Goal: Transaction & Acquisition: Obtain resource

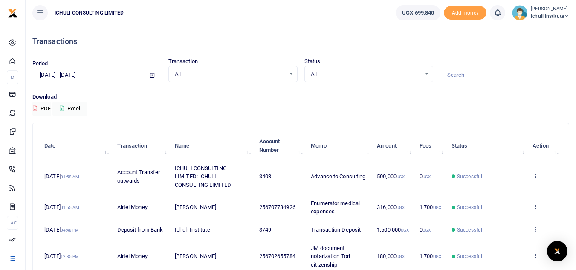
click at [537, 13] on span "Ichuli Institute" at bounding box center [550, 16] width 38 height 8
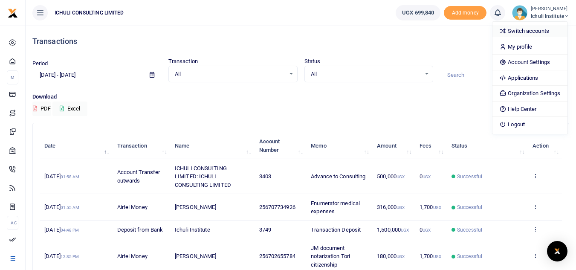
click at [529, 30] on link "Switch accounts" at bounding box center [529, 31] width 75 height 12
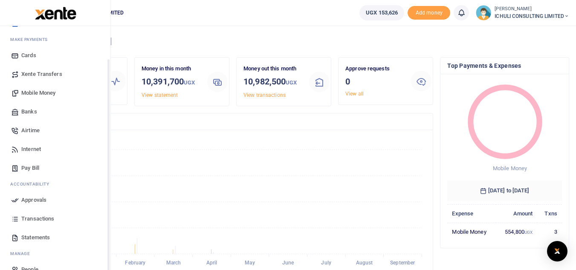
scroll to position [39, 0]
drag, startPoint x: 108, startPoint y: 210, endPoint x: 110, endPoint y: 242, distance: 32.9
click at [110, 242] on div "Start Dashboard M ake Payments Cards Xente Transfers Mobile Money Banks Airtime…" at bounding box center [55, 161] width 111 height 270
click at [41, 236] on span "Statements" at bounding box center [35, 235] width 29 height 9
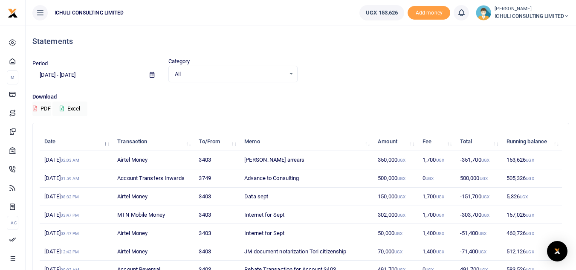
click at [152, 76] on icon at bounding box center [152, 75] width 5 height 6
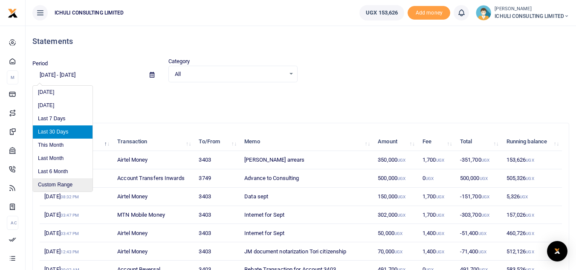
click at [63, 187] on li "Custom Range" at bounding box center [63, 184] width 60 height 13
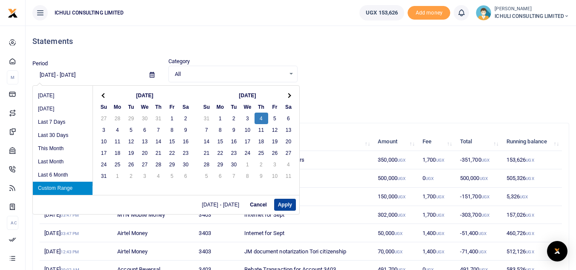
click at [285, 207] on button "Apply" at bounding box center [285, 205] width 22 height 12
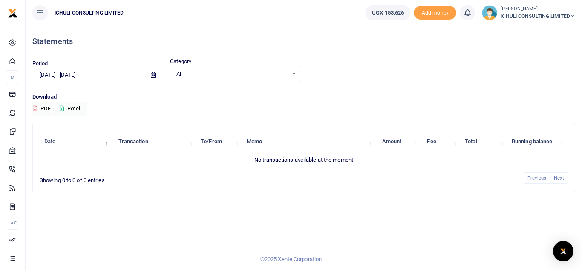
click at [154, 74] on icon at bounding box center [153, 75] width 5 height 6
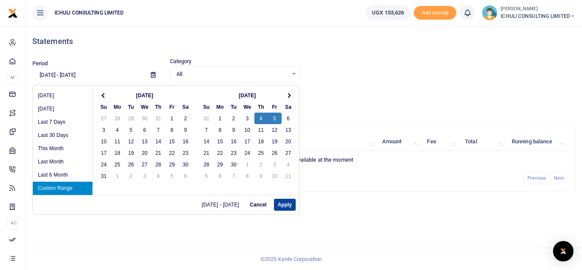
click at [288, 207] on button "Apply" at bounding box center [285, 205] width 22 height 12
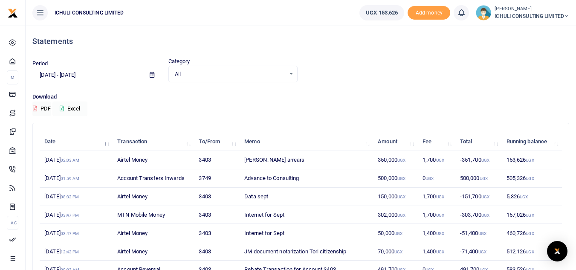
click at [75, 107] on button "Excel" at bounding box center [69, 108] width 35 height 14
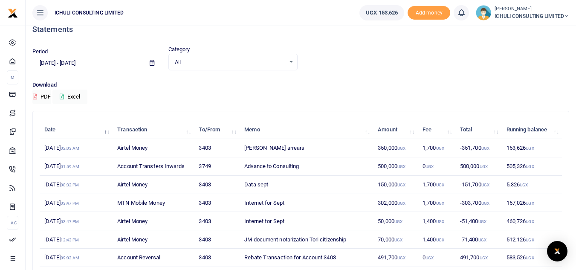
scroll to position [6, 0]
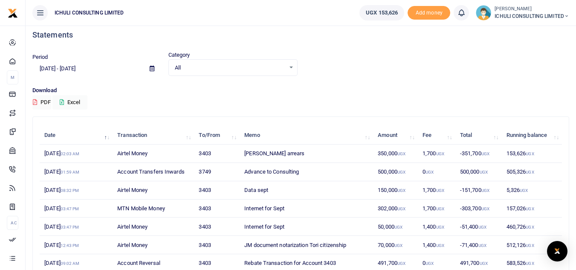
click at [152, 71] on icon at bounding box center [152, 69] width 5 height 6
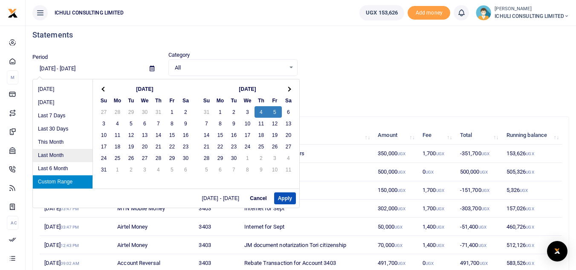
click at [57, 155] on li "Last Month" at bounding box center [63, 155] width 60 height 13
type input "08/01/2025 - 08/31/2025"
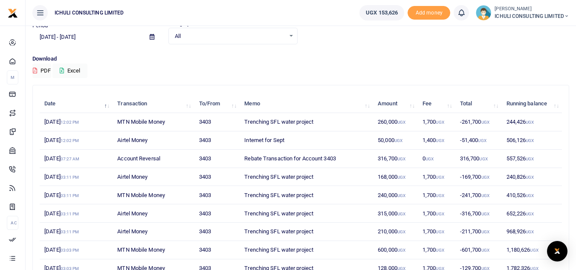
scroll to position [0, 0]
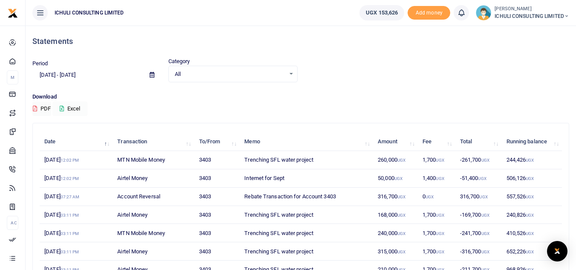
click at [80, 108] on button "Excel" at bounding box center [69, 108] width 35 height 14
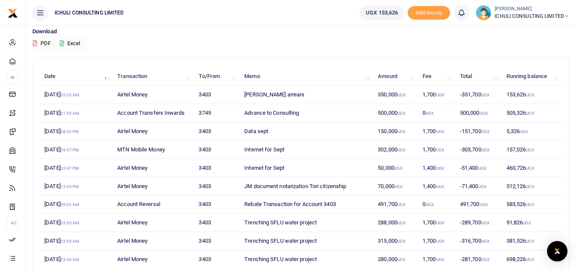
scroll to position [122, 0]
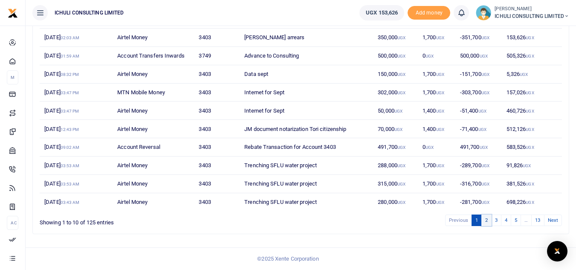
click at [485, 219] on link "2" at bounding box center [486, 220] width 10 height 12
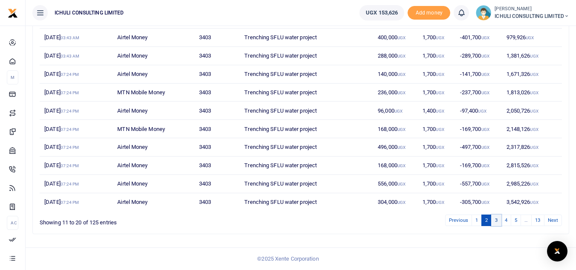
click at [496, 219] on link "3" at bounding box center [496, 220] width 10 height 12
click at [506, 219] on link "4" at bounding box center [506, 220] width 10 height 12
click at [516, 219] on link "5" at bounding box center [516, 220] width 10 height 12
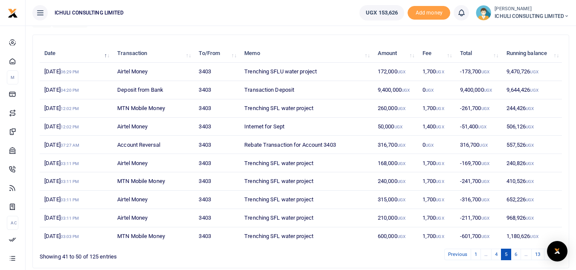
scroll to position [0, 0]
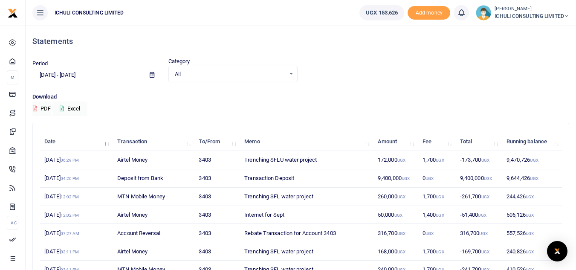
click at [152, 76] on icon at bounding box center [152, 75] width 5 height 6
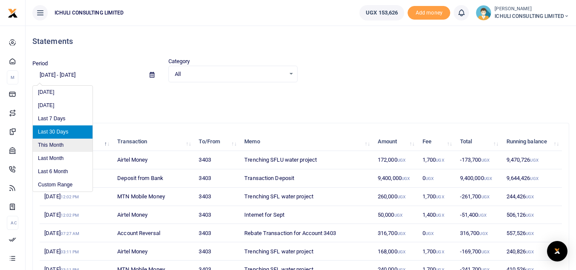
click at [70, 143] on li "This Month" at bounding box center [63, 145] width 60 height 13
type input "09/01/2025 - 09/30/2025"
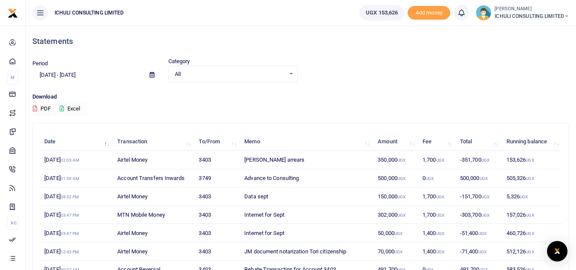
click at [80, 109] on button "Excel" at bounding box center [69, 108] width 35 height 14
